Goal: Use online tool/utility: Utilize a website feature to perform a specific function

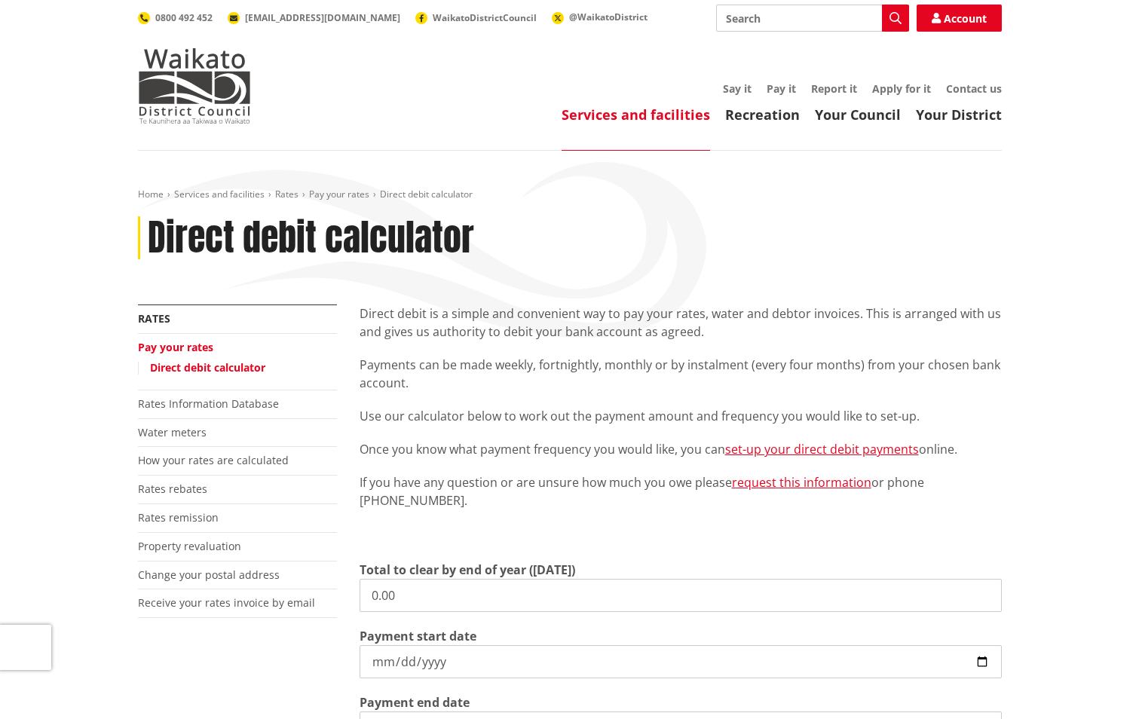
click at [408, 594] on input "0.00" at bounding box center [681, 595] width 642 height 33
type input "0"
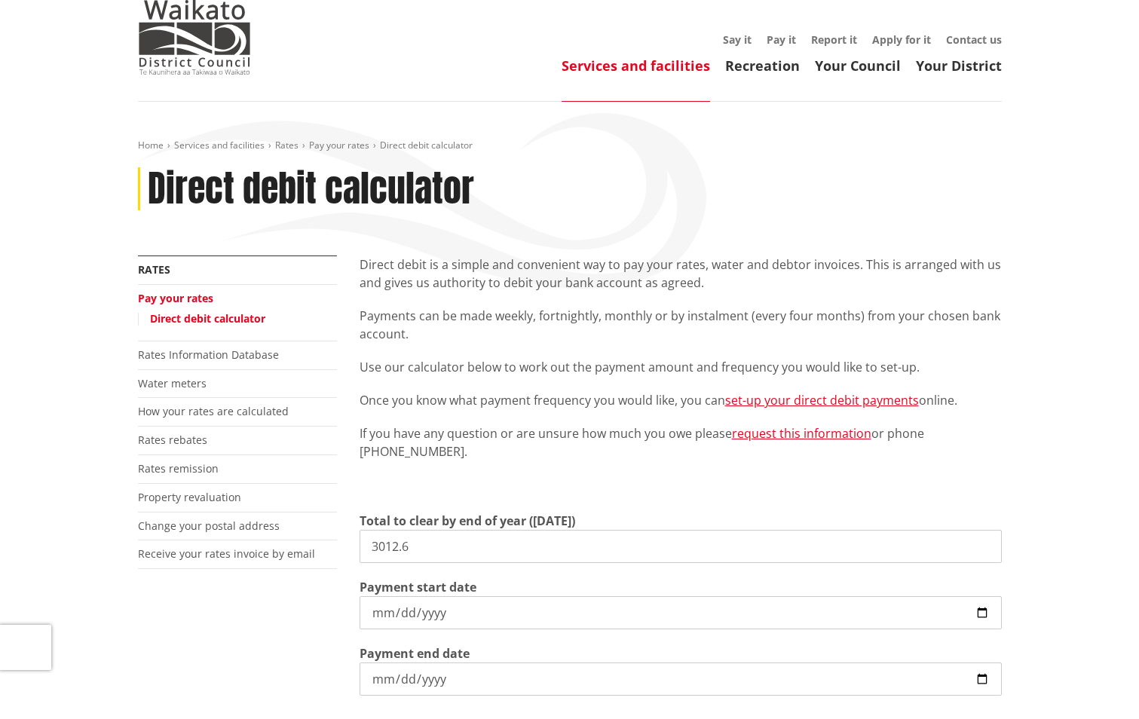
scroll to position [75, 0]
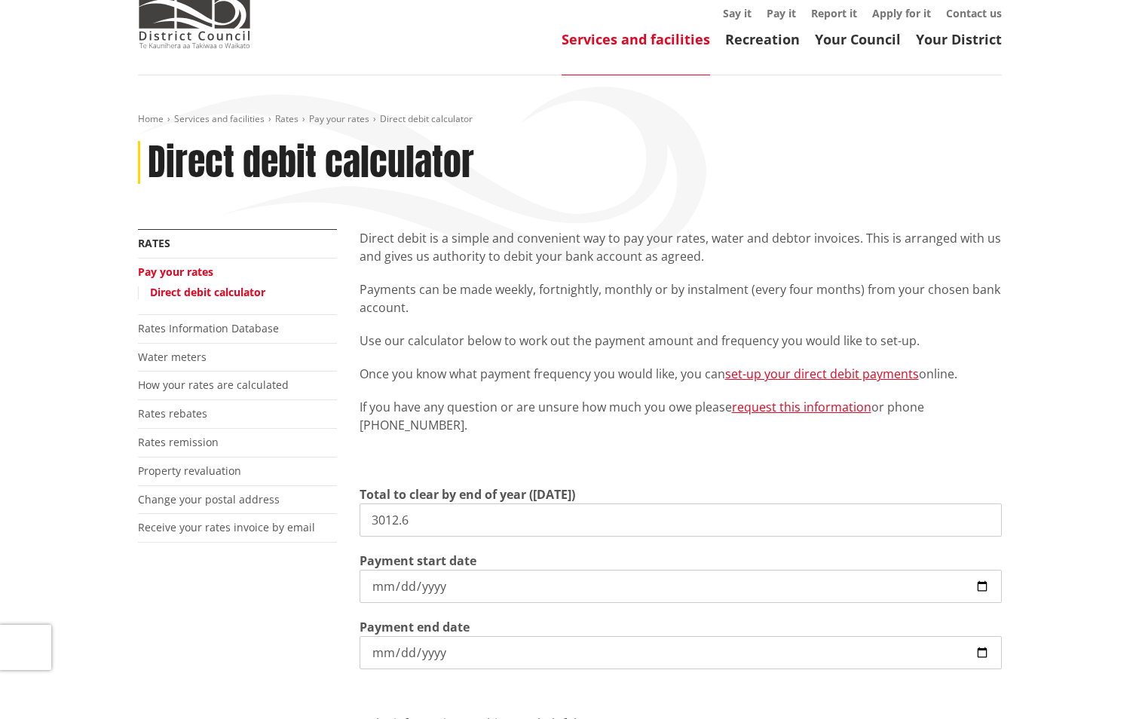
type input "3,012.60"
click at [975, 587] on input "[DATE]" at bounding box center [681, 586] width 642 height 33
type input "[DATE]"
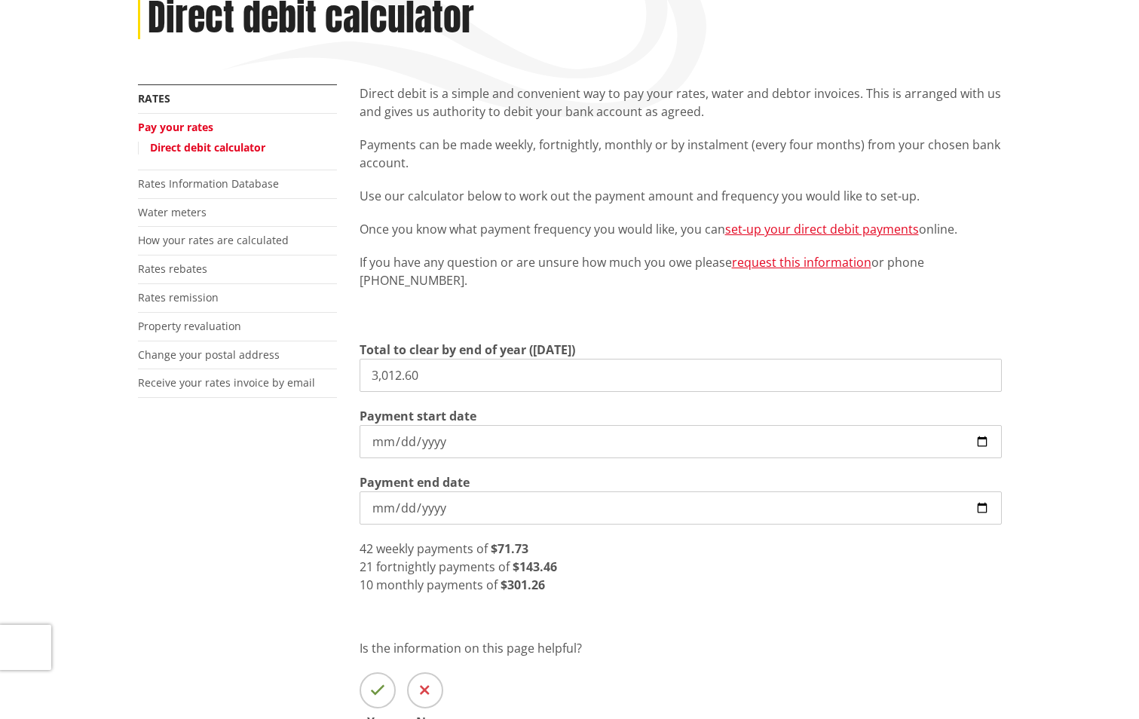
scroll to position [226, 0]
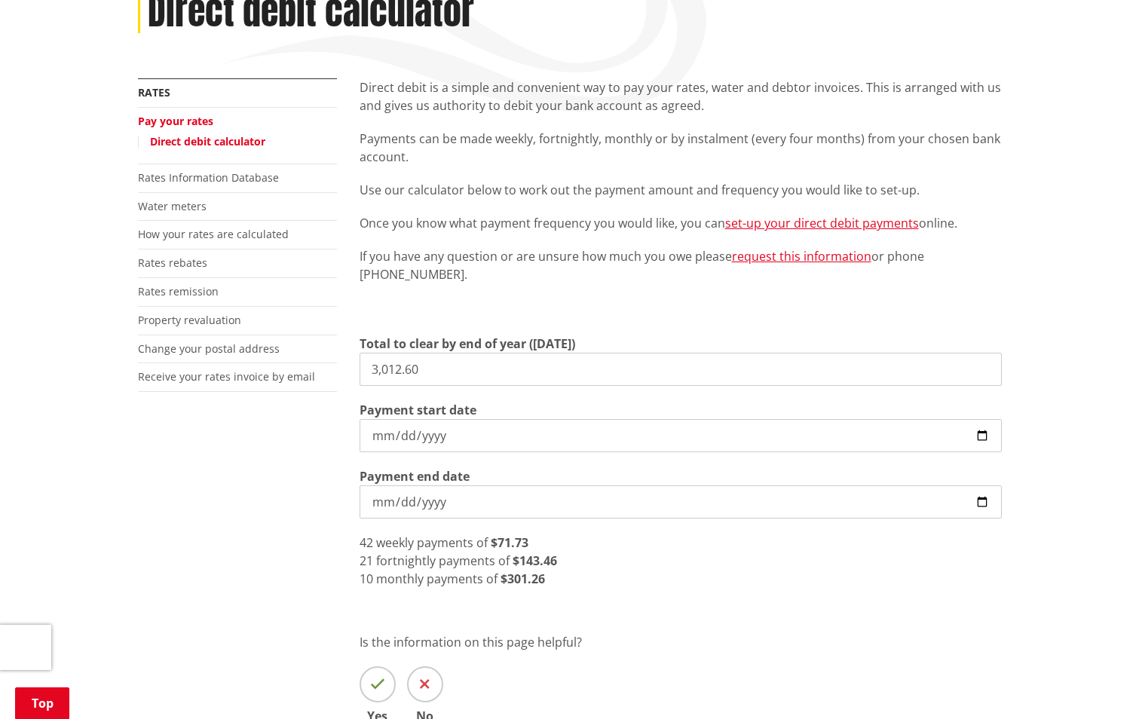
click at [464, 369] on input "3,012.60" at bounding box center [681, 369] width 642 height 33
type input "3"
type input "3,464.30"
click at [985, 436] on input "[DATE]" at bounding box center [681, 435] width 642 height 33
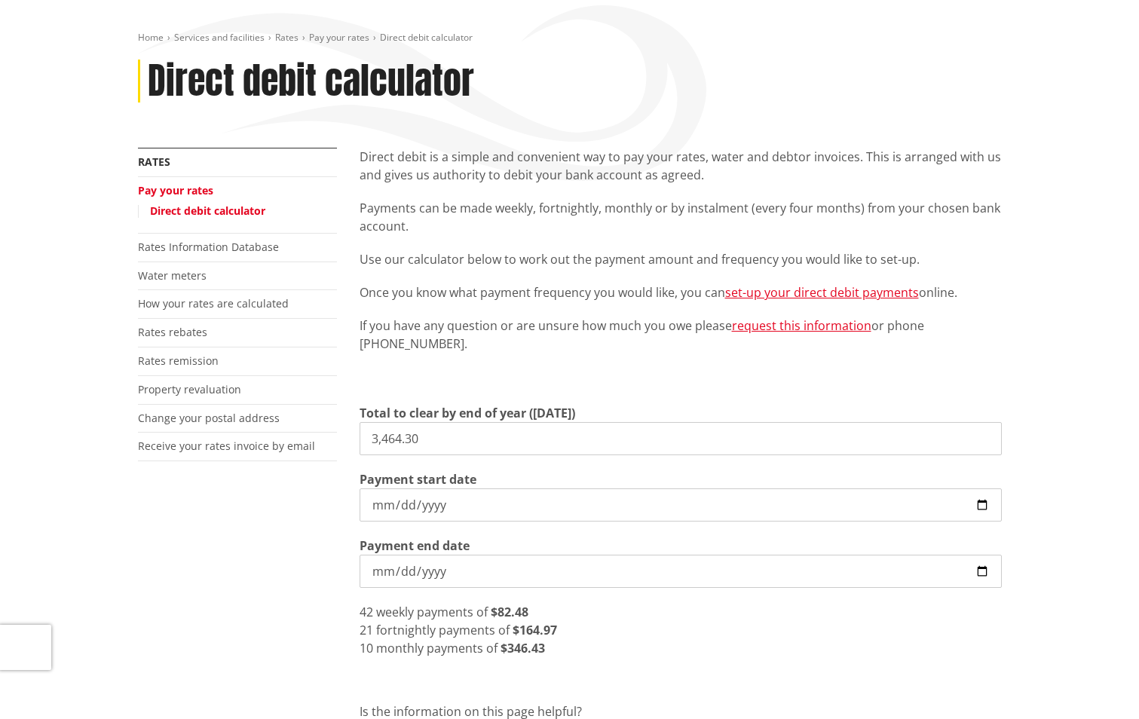
scroll to position [143, 0]
